Goal: Find contact information: Find contact information

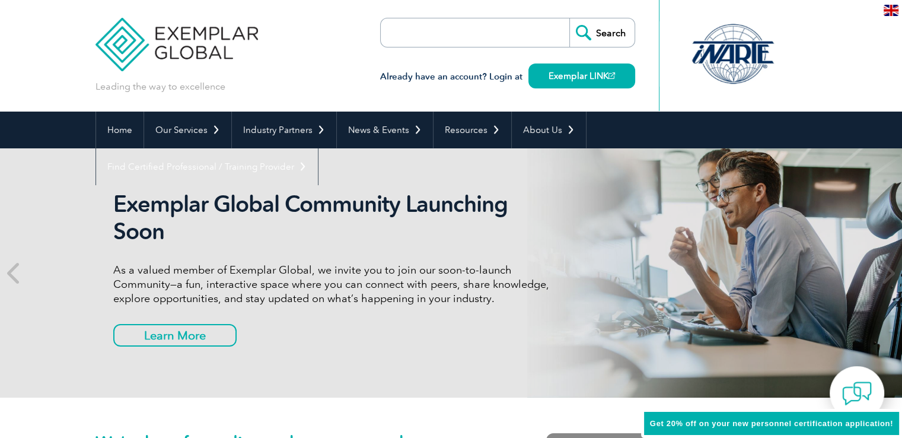
click at [213, 243] on h2 "Exemplar Global Community Launching Soon" at bounding box center [335, 217] width 445 height 55
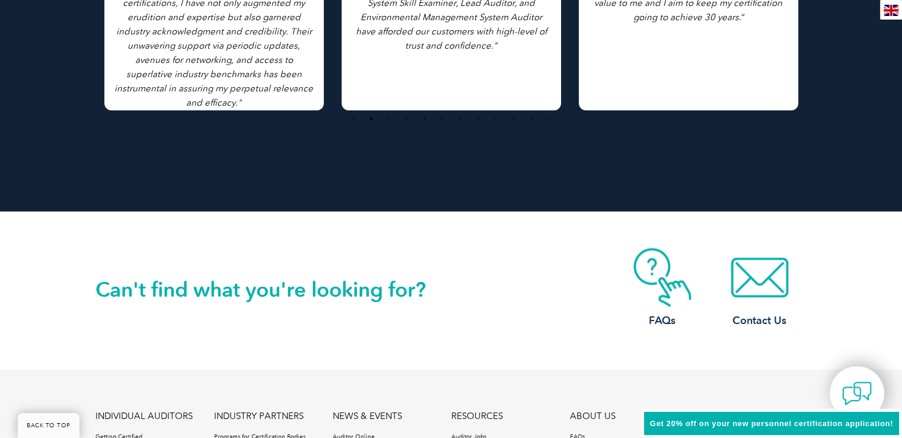
scroll to position [2816, 0]
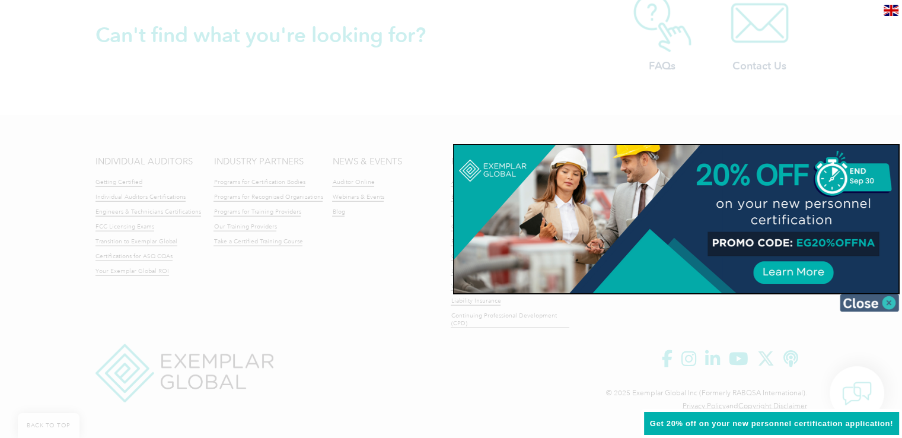
click at [889, 304] on img at bounding box center [869, 303] width 59 height 18
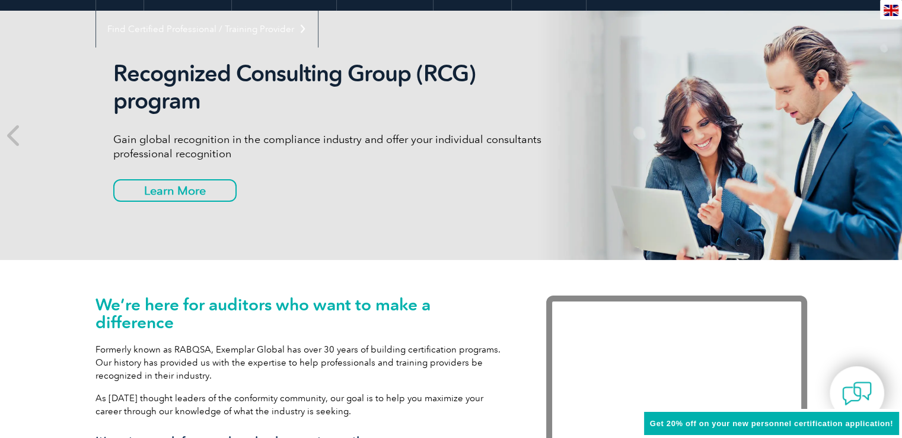
scroll to position [0, 0]
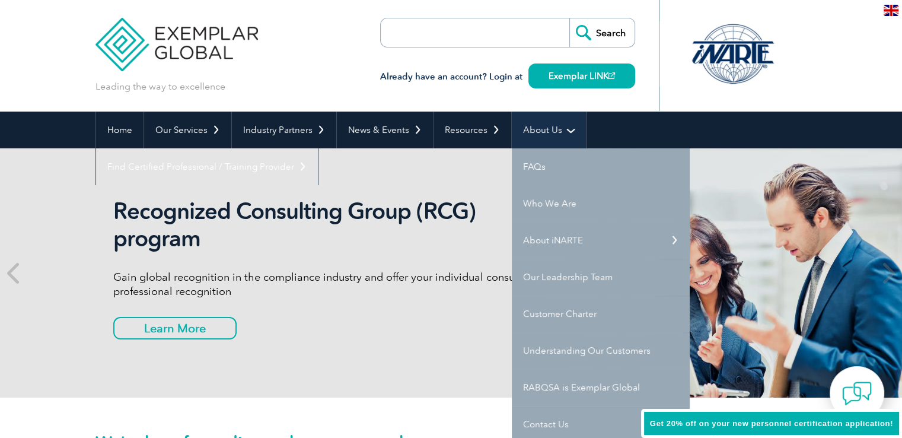
click at [562, 116] on link "About Us" at bounding box center [549, 129] width 74 height 37
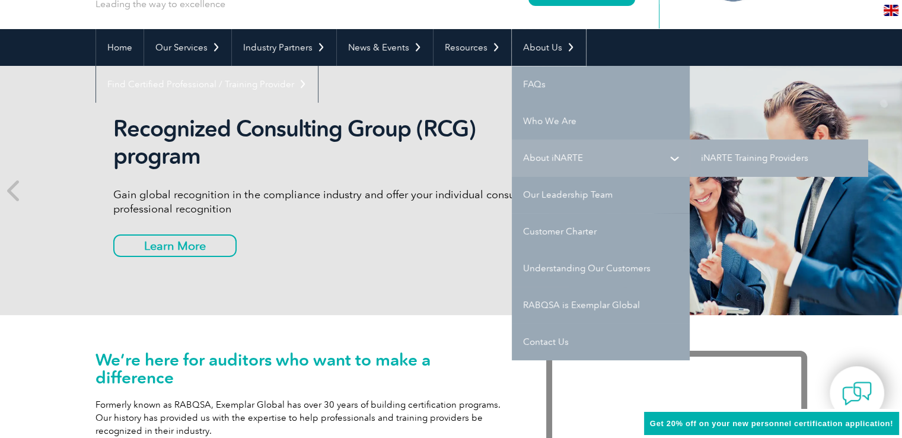
scroll to position [82, 0]
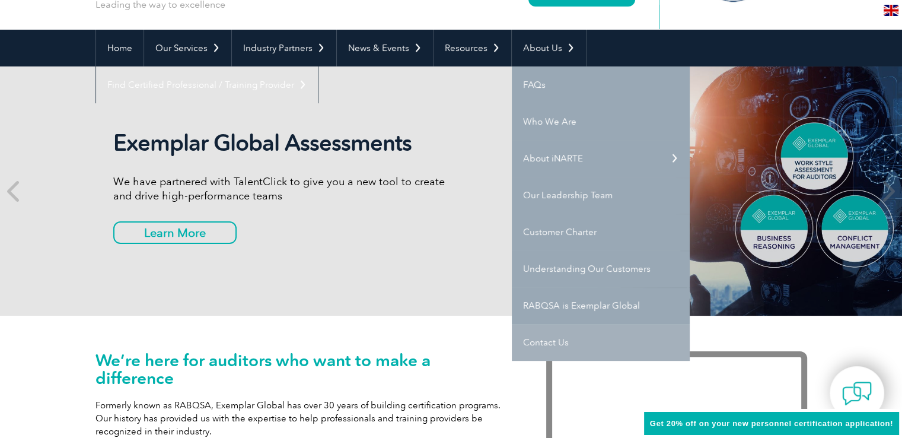
click at [560, 338] on link "Contact Us" at bounding box center [601, 342] width 178 height 37
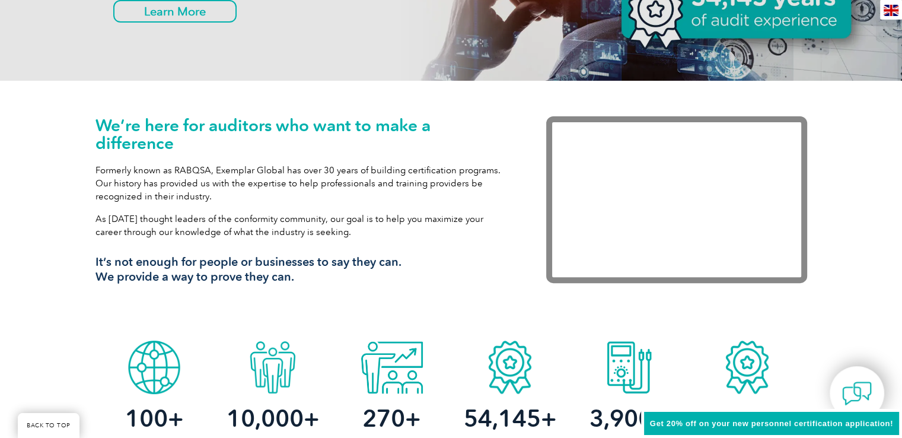
scroll to position [0, 0]
